Goal: Task Accomplishment & Management: Manage account settings

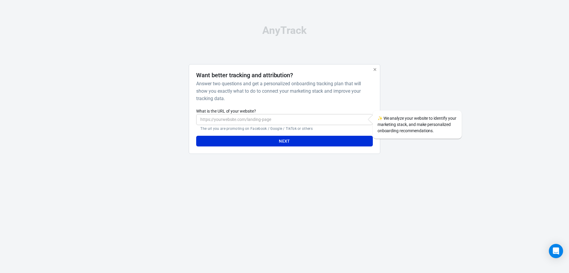
click at [246, 122] on input "What is the URL of your website?" at bounding box center [284, 119] width 176 height 11
click at [145, 118] on div at bounding box center [160, 111] width 48 height 95
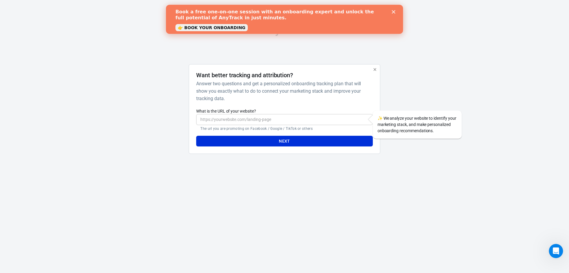
click at [396, 12] on div "Close" at bounding box center [395, 12] width 6 height 4
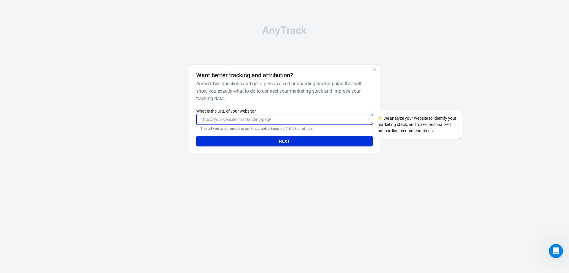
click at [230, 123] on input "What is the URL of your website?" at bounding box center [284, 119] width 176 height 11
paste input "https://gaskincare.ie/"
type input "https://gaskincare.ie/"
click at [269, 141] on button "Next" at bounding box center [284, 141] width 176 height 11
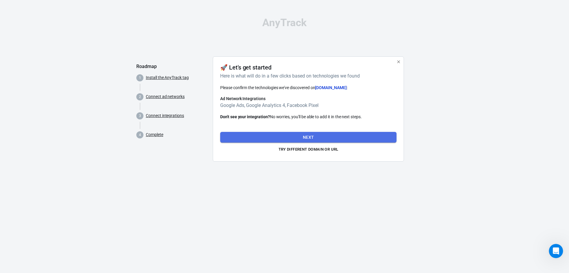
click at [331, 139] on button "Next" at bounding box center [308, 137] width 176 height 11
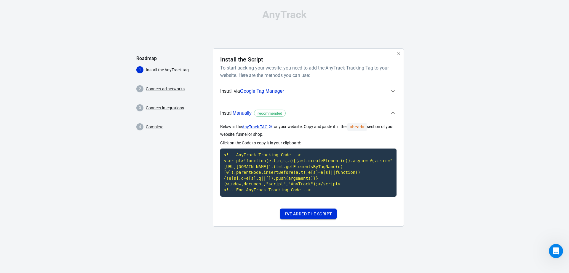
click at [310, 214] on button "I've added the script" at bounding box center [308, 213] width 57 height 11
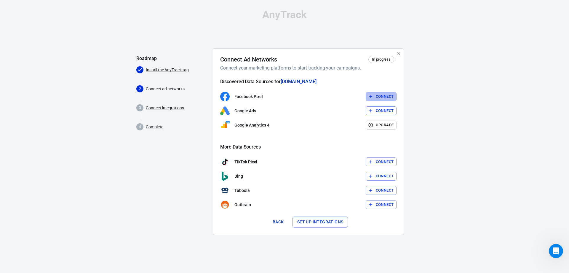
click at [391, 94] on button "Connect" at bounding box center [381, 96] width 31 height 9
click at [378, 99] on button "Connect" at bounding box center [381, 96] width 31 height 9
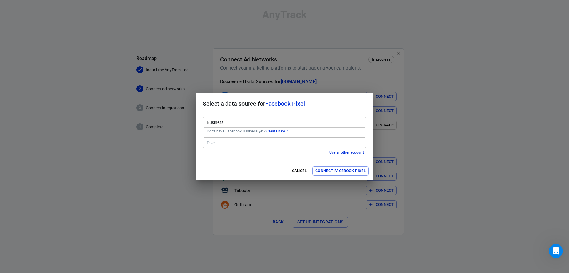
click at [232, 125] on input "Business" at bounding box center [284, 121] width 159 height 7
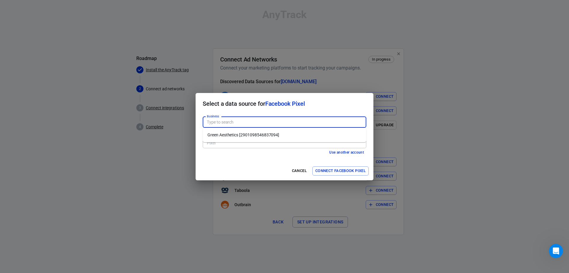
click at [236, 137] on li "Green Aesthetics [2901098546837094]" at bounding box center [285, 135] width 164 height 10
type input "Green Aesthetics [2901098546837094]"
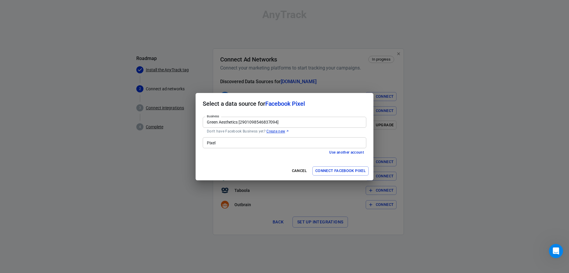
click at [235, 141] on input "Pixel" at bounding box center [284, 142] width 159 height 7
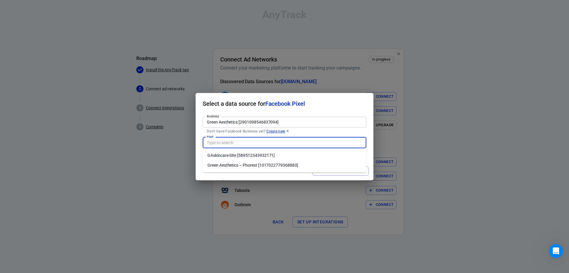
click at [236, 165] on li "Green Aesthetics – Phorest [1017022779368883]" at bounding box center [285, 165] width 164 height 10
type input "Green Aesthetics – Phorest [1017022779368883]"
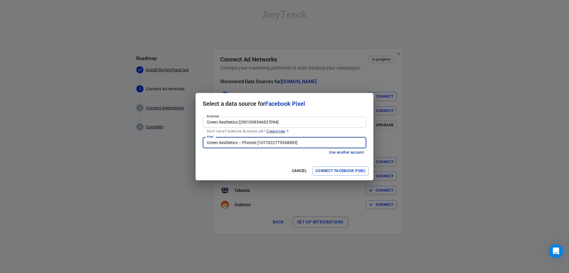
click at [337, 172] on button "Connect Facebook Pixel" at bounding box center [341, 170] width 56 height 9
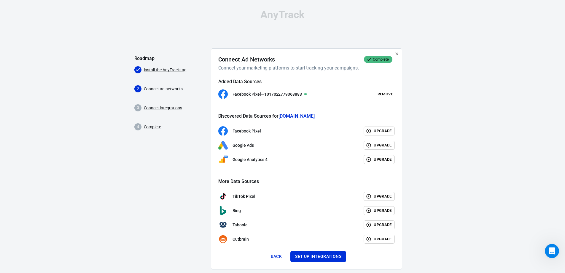
click at [161, 68] on link "Install the AnyTrack tag" at bounding box center [165, 70] width 43 height 6
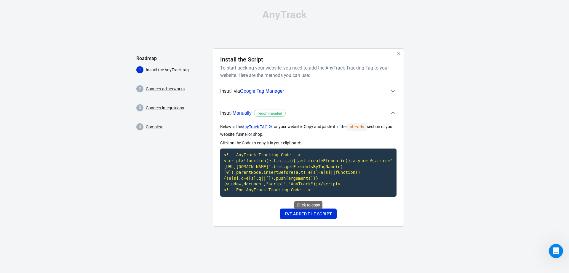
click at [341, 171] on code "<!-- AnyTrack Tracking Code --> <script>!function(e,t,n,s,a){(a=t.createElement…" at bounding box center [308, 172] width 176 height 48
click at [318, 213] on button "I've added the script" at bounding box center [308, 213] width 57 height 11
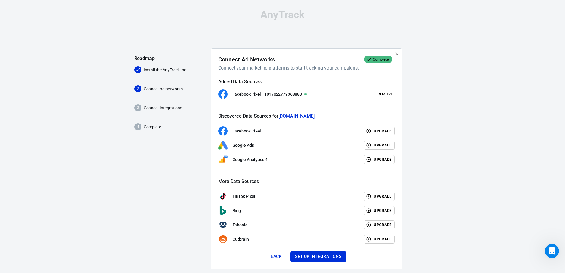
scroll to position [11, 0]
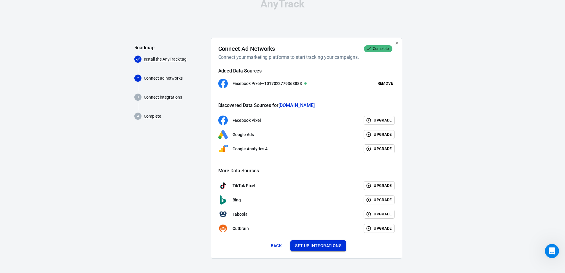
click at [319, 246] on button "Set up integrations" at bounding box center [318, 245] width 56 height 11
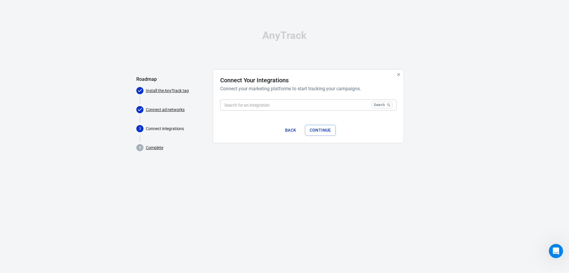
click at [298, 105] on input "text" at bounding box center [294, 104] width 149 height 11
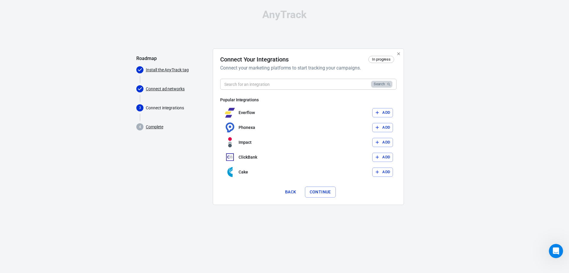
click at [379, 84] on button "Search" at bounding box center [381, 84] width 21 height 7
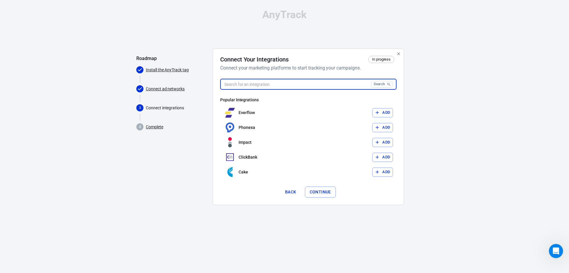
click at [283, 85] on input "text" at bounding box center [294, 84] width 149 height 11
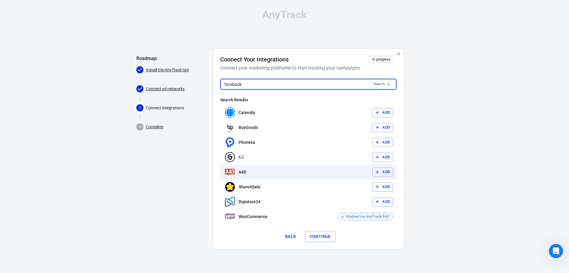
type input "facebook"
click at [371, 81] on button "Search" at bounding box center [381, 84] width 21 height 7
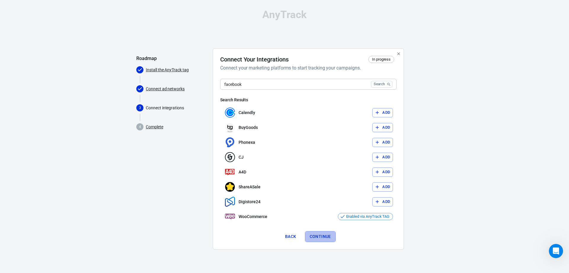
click at [322, 238] on button "Continue" at bounding box center [320, 236] width 31 height 11
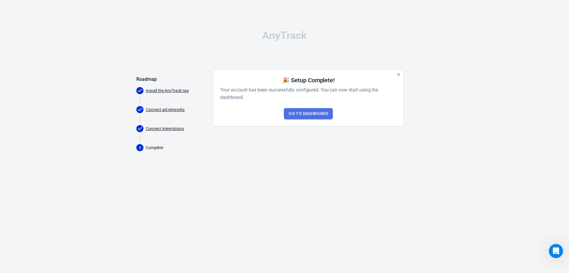
click at [316, 111] on link "Go to Dashboard" at bounding box center [308, 113] width 49 height 11
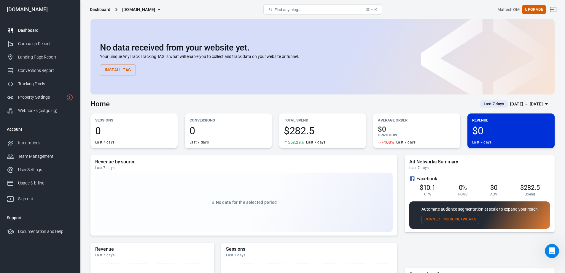
click at [101, 12] on div "Dashboard" at bounding box center [100, 10] width 20 height 6
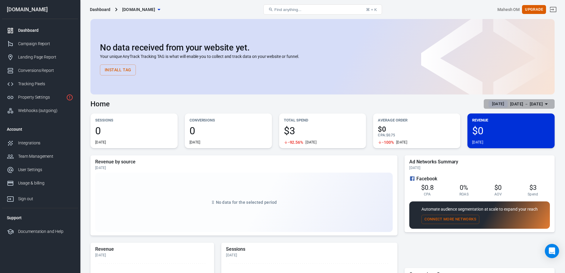
click at [536, 101] on div "[DATE] － [DATE]" at bounding box center [526, 103] width 33 height 7
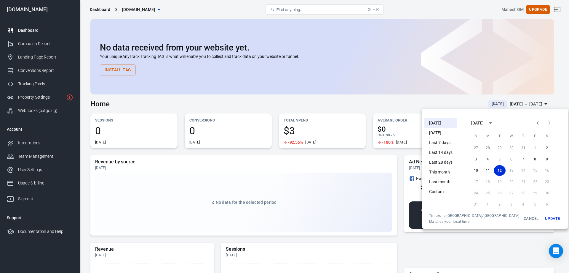
click at [440, 174] on li "This month" at bounding box center [441, 172] width 33 height 10
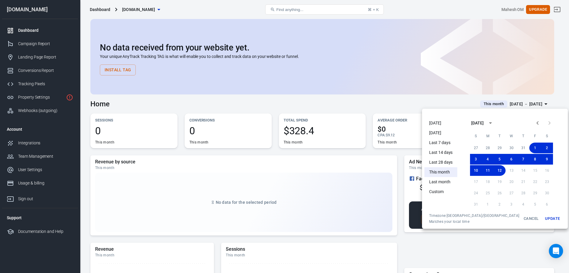
click at [372, 153] on div at bounding box center [284, 136] width 569 height 273
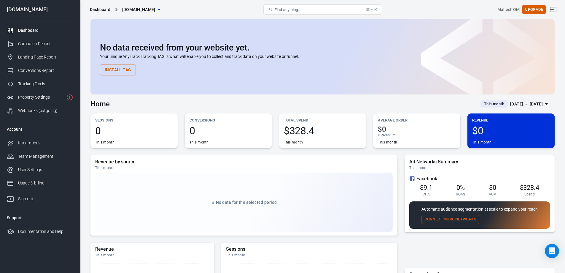
click at [520, 103] on div "Aug 1 － Aug 12, 2025" at bounding box center [526, 103] width 33 height 7
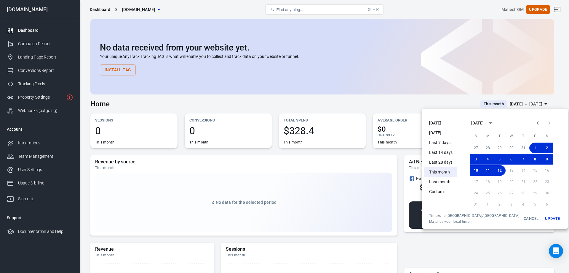
click at [439, 143] on li "Last 7 days" at bounding box center [441, 143] width 33 height 10
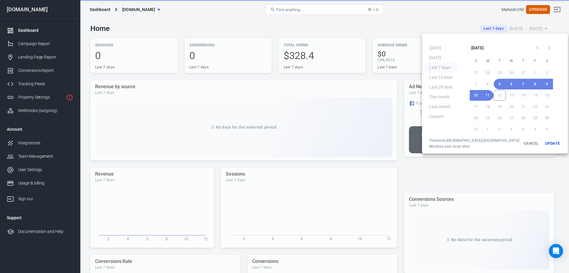
click at [464, 179] on div at bounding box center [284, 136] width 569 height 273
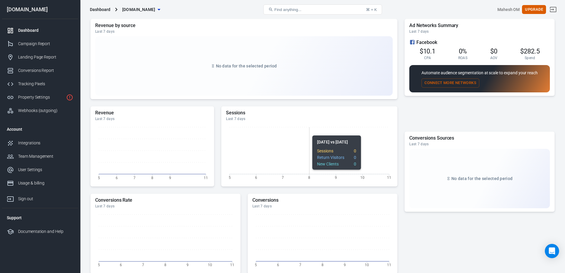
scroll to position [59, 0]
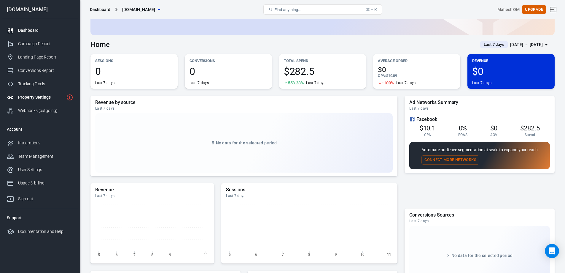
click at [33, 95] on div "Property Settings" at bounding box center [41, 97] width 46 height 6
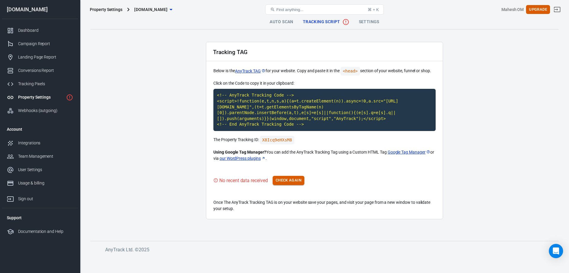
click at [292, 177] on button "Check Again" at bounding box center [289, 180] width 32 height 9
click at [291, 181] on button "Check Again" at bounding box center [289, 180] width 32 height 9
click at [302, 184] on button "Check Again" at bounding box center [289, 180] width 32 height 9
click at [253, 159] on link "our WordPress plugins" at bounding box center [243, 158] width 46 height 6
click at [322, 21] on span "Tracking Script" at bounding box center [326, 21] width 47 height 7
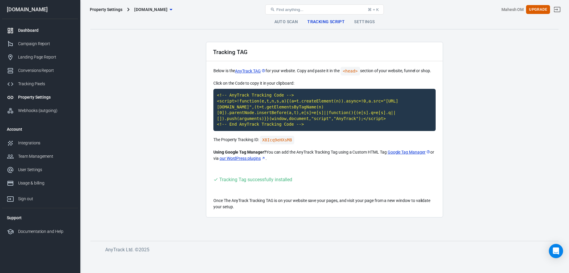
click at [31, 31] on div "Dashboard" at bounding box center [45, 30] width 55 height 6
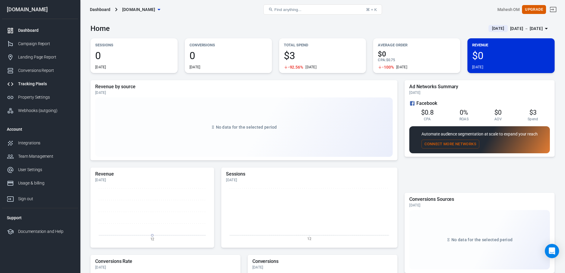
click at [41, 82] on div "Tracking Pixels" at bounding box center [45, 84] width 55 height 6
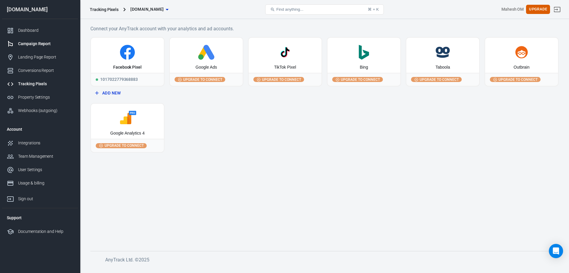
click at [34, 44] on div "Campaign Report" at bounding box center [45, 44] width 55 height 6
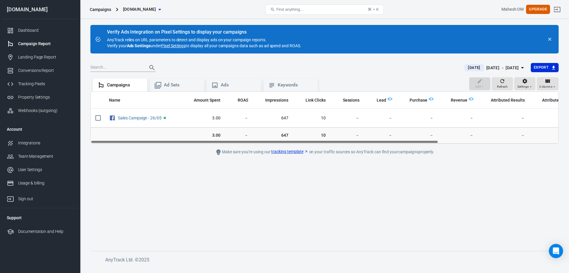
drag, startPoint x: 151, startPoint y: 141, endPoint x: 130, endPoint y: 133, distance: 22.1
click at [130, 133] on div "Name Amount Spent ROAS Impressions Link Clicks Sessions Lead Purchase Revenue A…" at bounding box center [324, 117] width 469 height 52
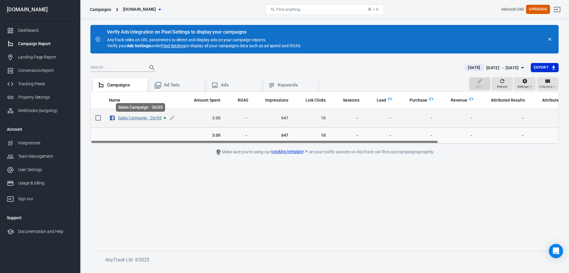
click at [133, 119] on link "Sales Campaign - 26/05" at bounding box center [140, 117] width 44 height 5
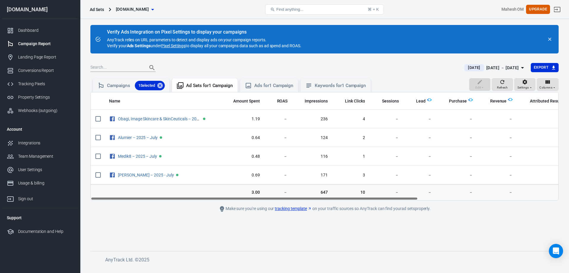
drag, startPoint x: 175, startPoint y: 197, endPoint x: 104, endPoint y: 207, distance: 71.2
click at [104, 207] on main "Verify Ads Integration on Pixel Settings to display your campaigns AnyTrack rel…" at bounding box center [324, 133] width 469 height 216
click at [549, 40] on icon "close" at bounding box center [550, 39] width 3 height 3
click at [102, 12] on div "Ad Sets" at bounding box center [97, 10] width 14 height 6
click at [21, 32] on div "Dashboard" at bounding box center [45, 30] width 55 height 6
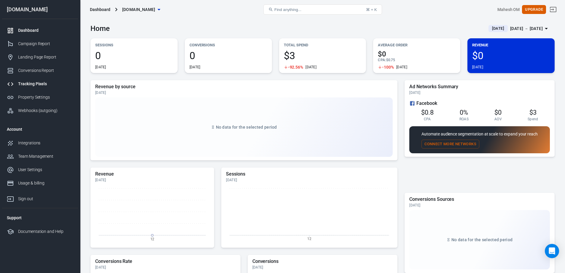
click at [27, 81] on div "Tracking Pixels" at bounding box center [45, 84] width 55 height 6
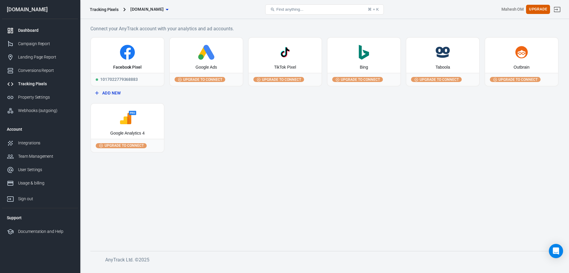
click at [44, 33] on div "Dashboard" at bounding box center [45, 30] width 55 height 6
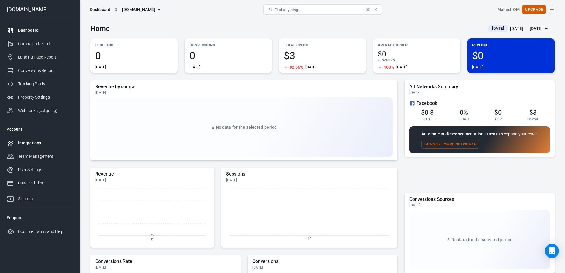
click at [32, 140] on div "Integrations" at bounding box center [45, 143] width 55 height 6
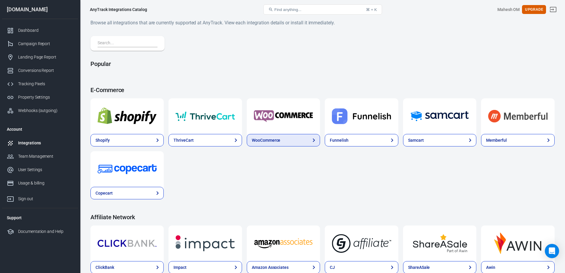
click at [289, 141] on link "WooCommerce" at bounding box center [283, 140] width 73 height 12
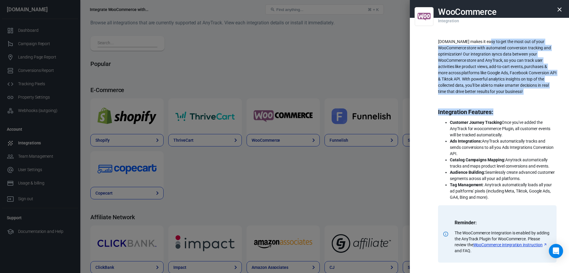
drag, startPoint x: 482, startPoint y: 42, endPoint x: 530, endPoint y: 156, distance: 123.4
click at [538, 136] on div "AnyTrack.io makes it easy to get the most out of your WooCommerce store with au…" at bounding box center [497, 155] width 119 height 233
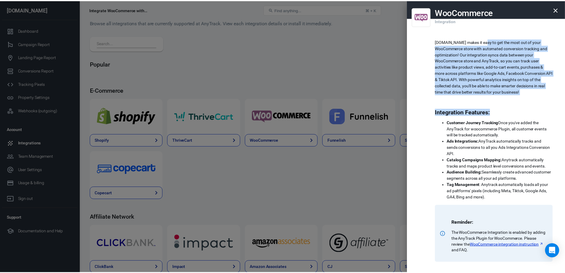
scroll to position [96, 0]
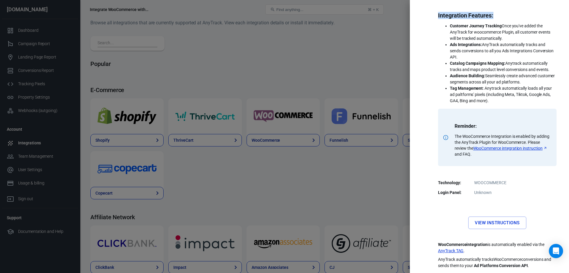
click at [451, 251] on link "AnyTrack TAG" at bounding box center [451, 250] width 26 height 6
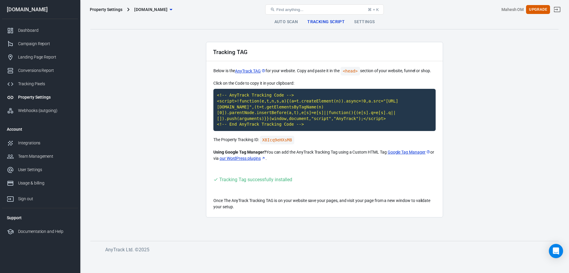
click at [289, 20] on link "Auto Scan" at bounding box center [286, 22] width 33 height 14
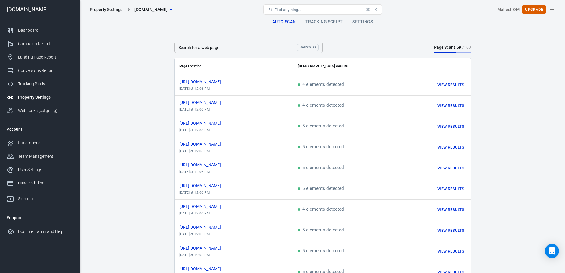
click at [356, 21] on link "Settings" at bounding box center [363, 22] width 30 height 14
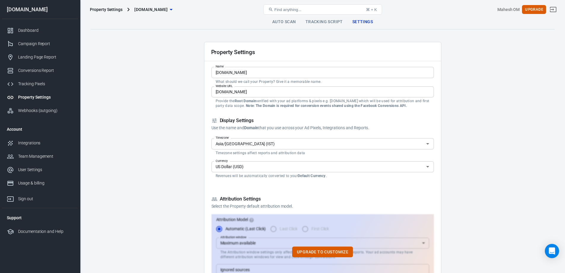
click at [233, 146] on input "Asia/Calcutta (IST)" at bounding box center [317, 143] width 209 height 7
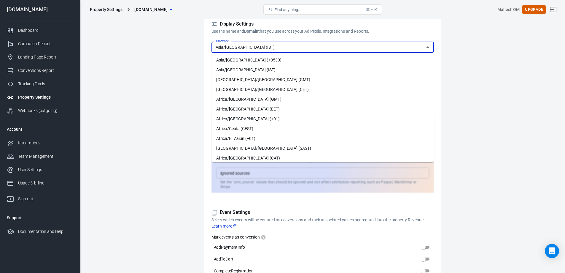
scroll to position [119, 0]
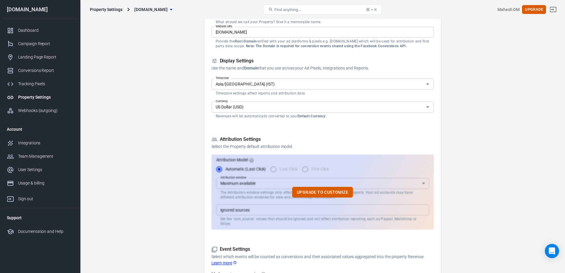
scroll to position [59, 0]
click at [248, 109] on input "US Dollar (USD)" at bounding box center [317, 106] width 209 height 7
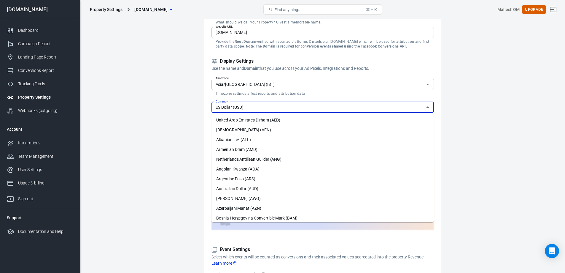
scroll to position [1371, 0]
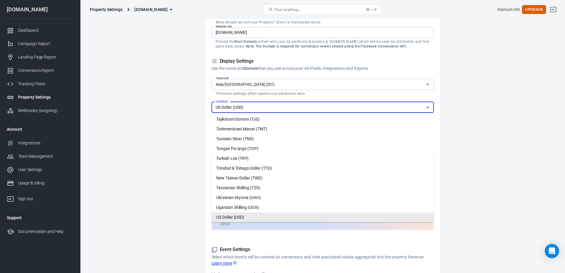
click at [248, 86] on input "Asia/Calcutta (IST)" at bounding box center [317, 83] width 209 height 7
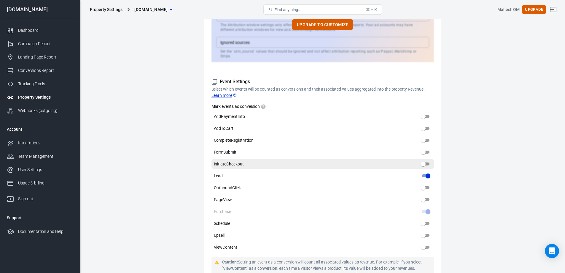
scroll to position [237, 0]
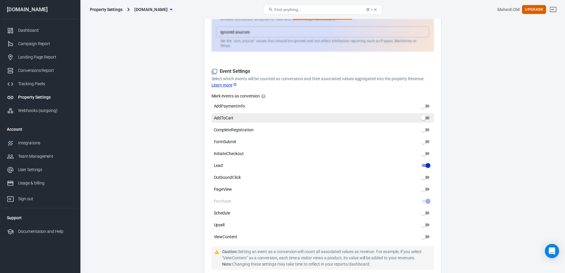
click at [426, 114] on input "AddToCart" at bounding box center [422, 117] width 21 height 7
checkbox input "true"
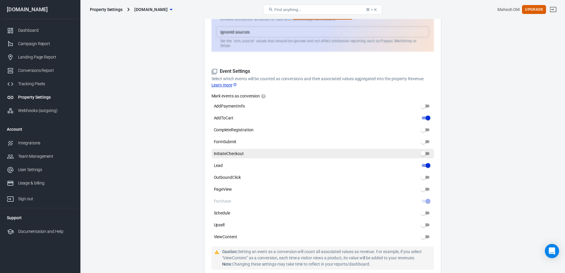
click at [426, 150] on input "InitiateCheckout" at bounding box center [422, 153] width 21 height 7
checkbox input "true"
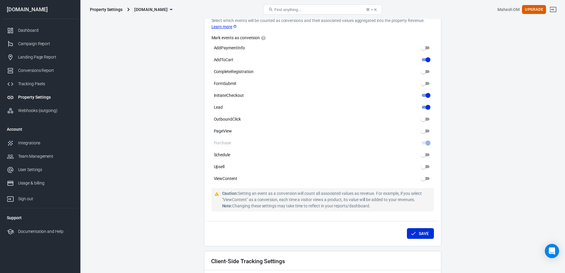
scroll to position [297, 0]
click at [424, 227] on button "Save" at bounding box center [420, 232] width 27 height 11
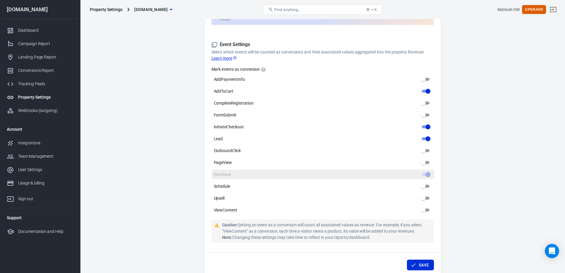
scroll to position [208, 0]
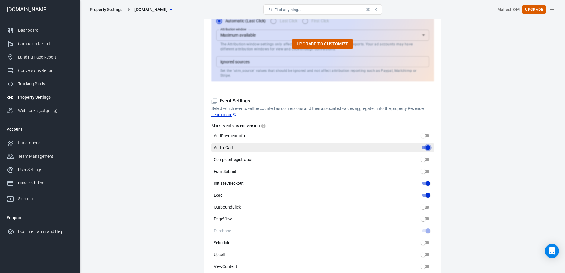
click at [428, 144] on input "AddToCart" at bounding box center [427, 147] width 21 height 7
checkbox input "false"
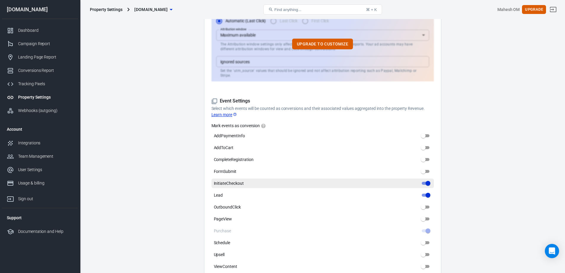
click at [425, 179] on input "InitiateCheckout" at bounding box center [427, 182] width 21 height 7
checkbox input "false"
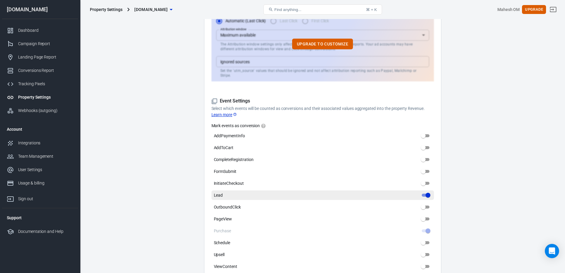
click at [426, 191] on input "Lead" at bounding box center [427, 194] width 21 height 7
checkbox input "false"
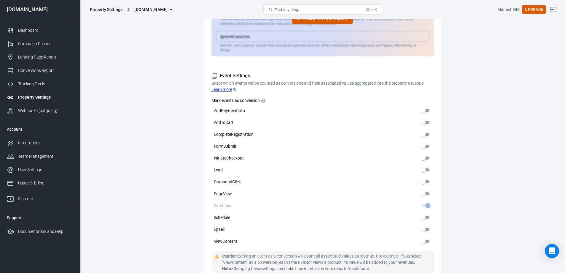
scroll to position [267, 0]
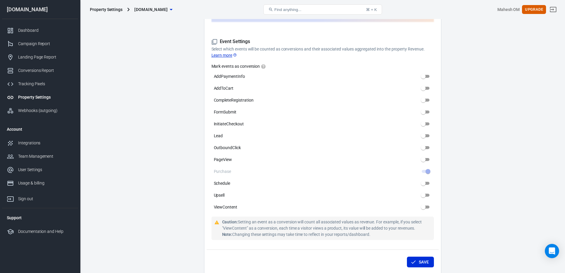
click at [428, 256] on button "Save" at bounding box center [420, 261] width 27 height 11
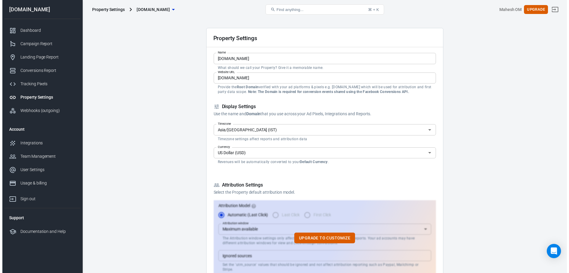
scroll to position [0, 0]
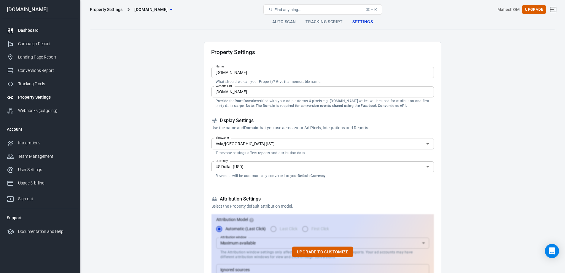
click at [23, 26] on link "Dashboard" at bounding box center [40, 30] width 76 height 13
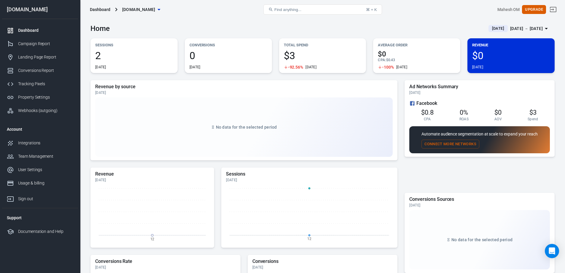
click at [527, 28] on div "[DATE] － [DATE]" at bounding box center [526, 28] width 33 height 7
